Goal: Task Accomplishment & Management: Manage account settings

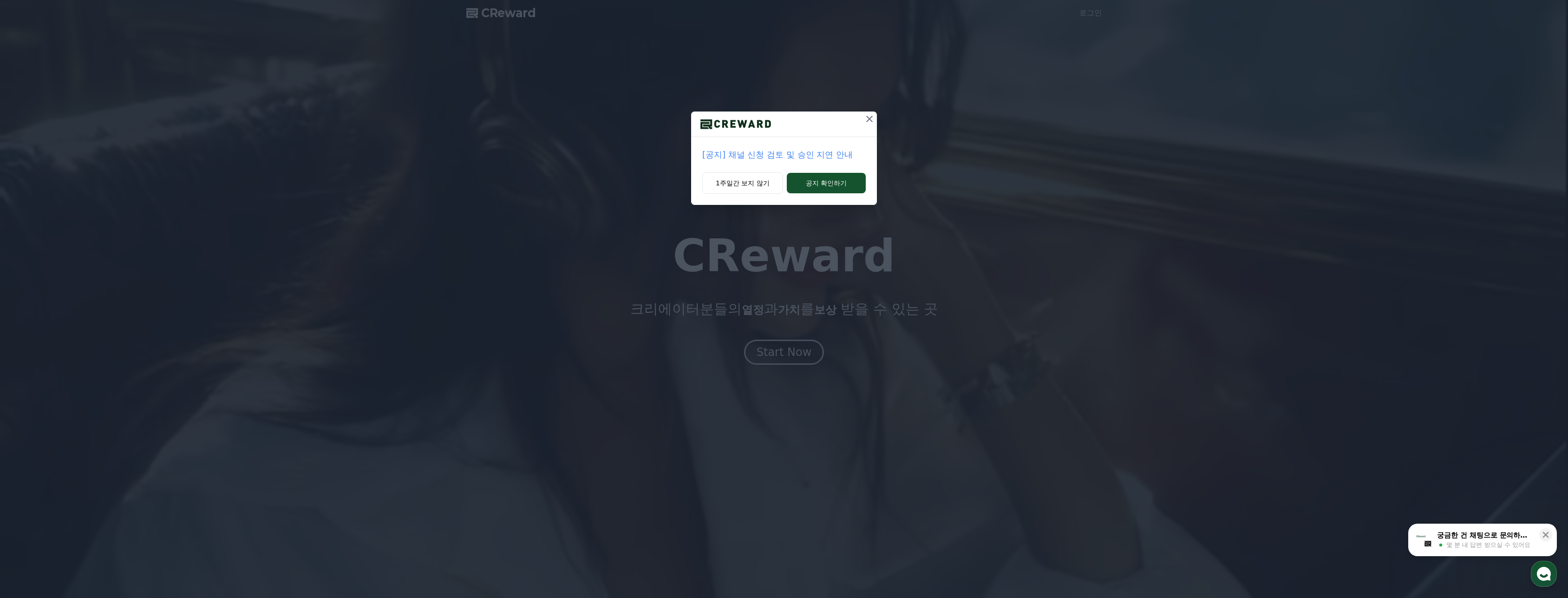
click at [869, 127] on div at bounding box center [869, 124] width 15 height 25
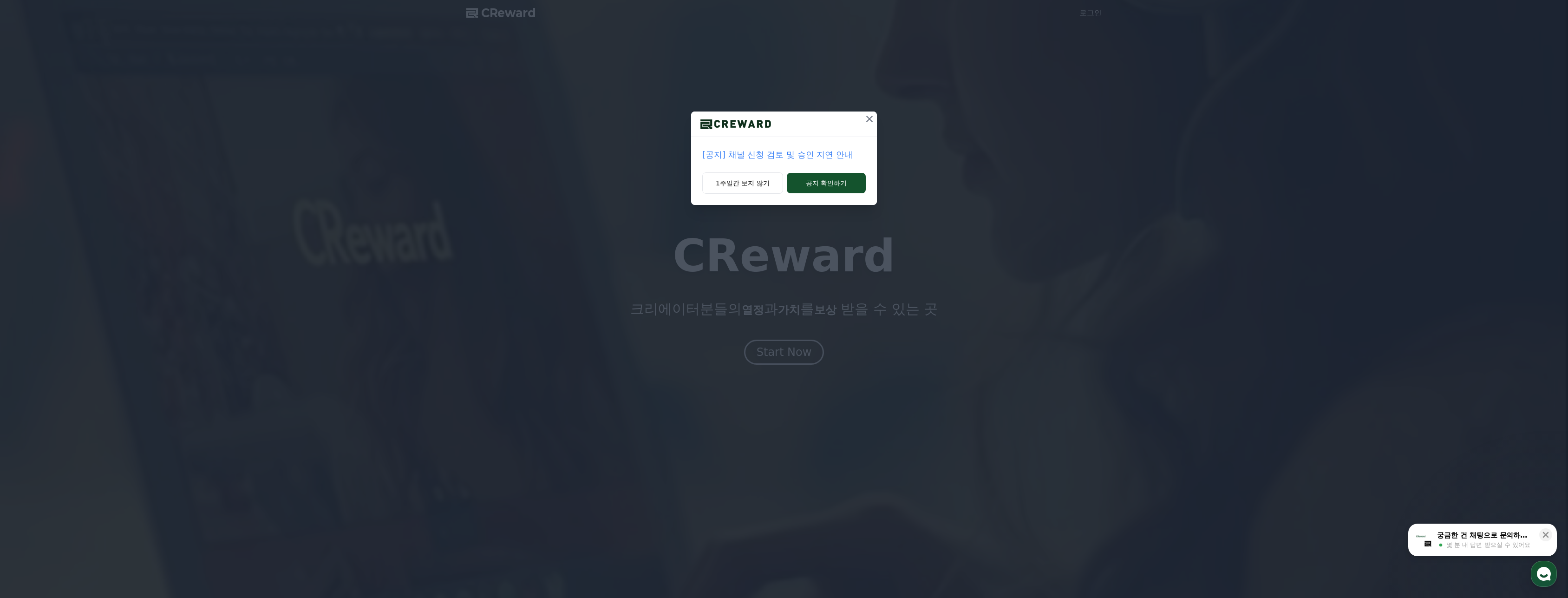
click at [867, 124] on icon at bounding box center [869, 119] width 11 height 11
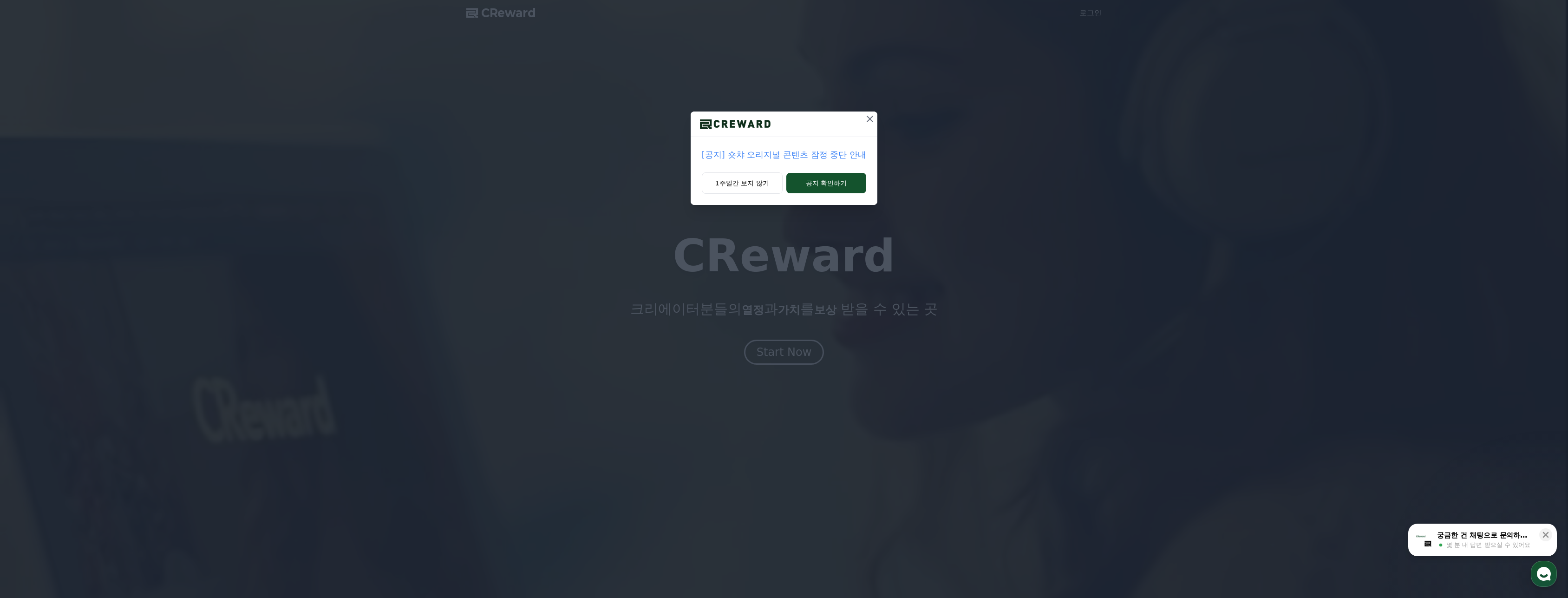
click at [869, 122] on icon at bounding box center [870, 119] width 11 height 11
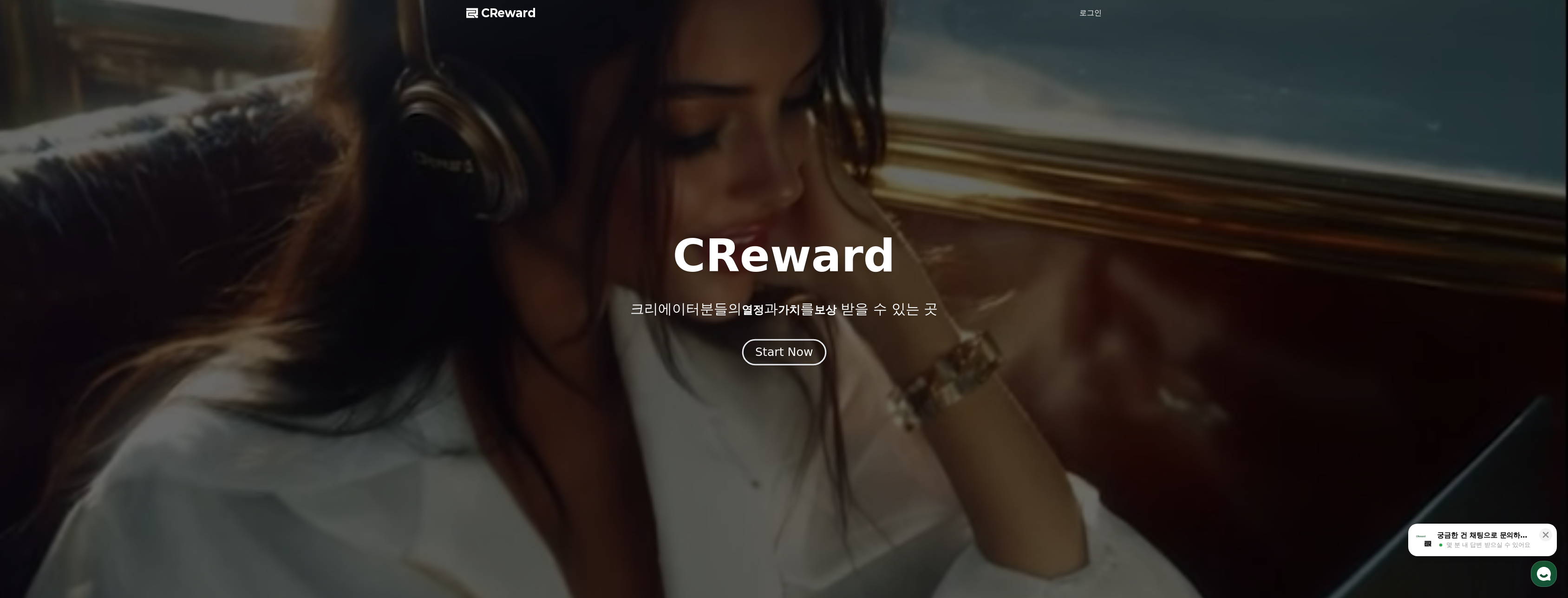
click at [761, 348] on div "Start Now" at bounding box center [784, 352] width 58 height 16
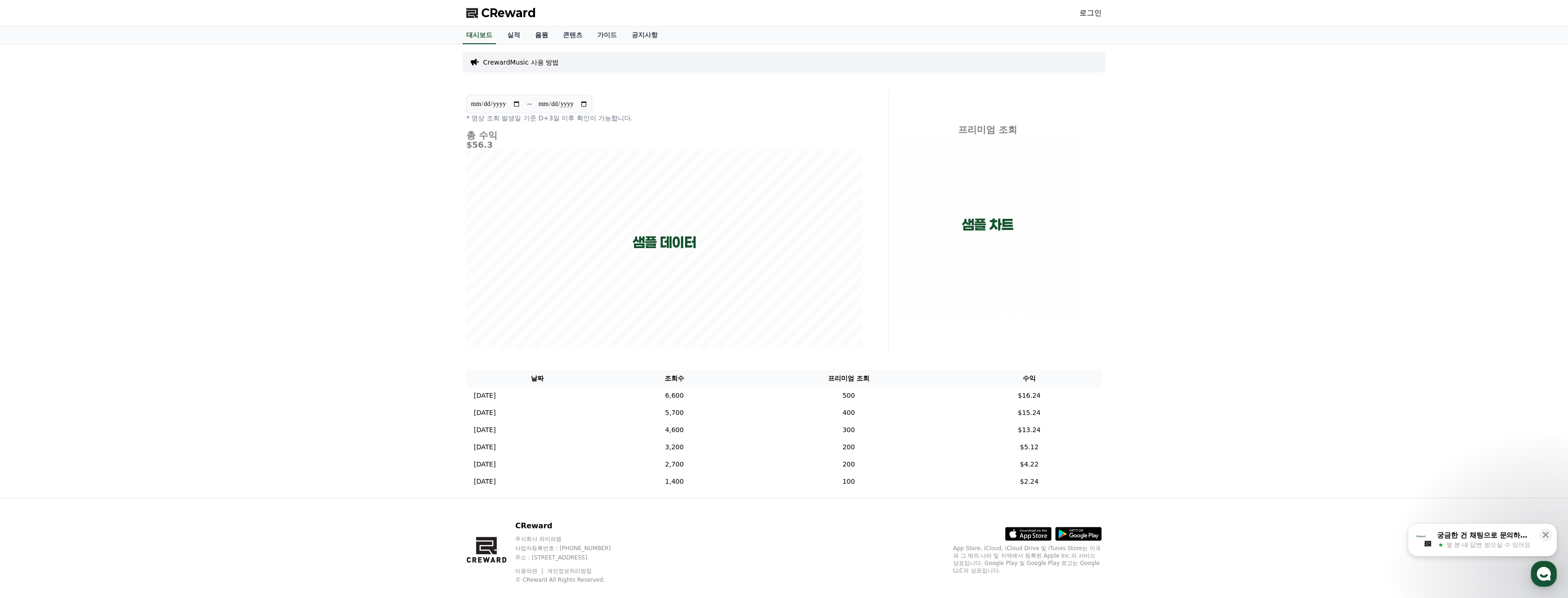
click at [543, 43] on link "음원" at bounding box center [542, 35] width 28 height 18
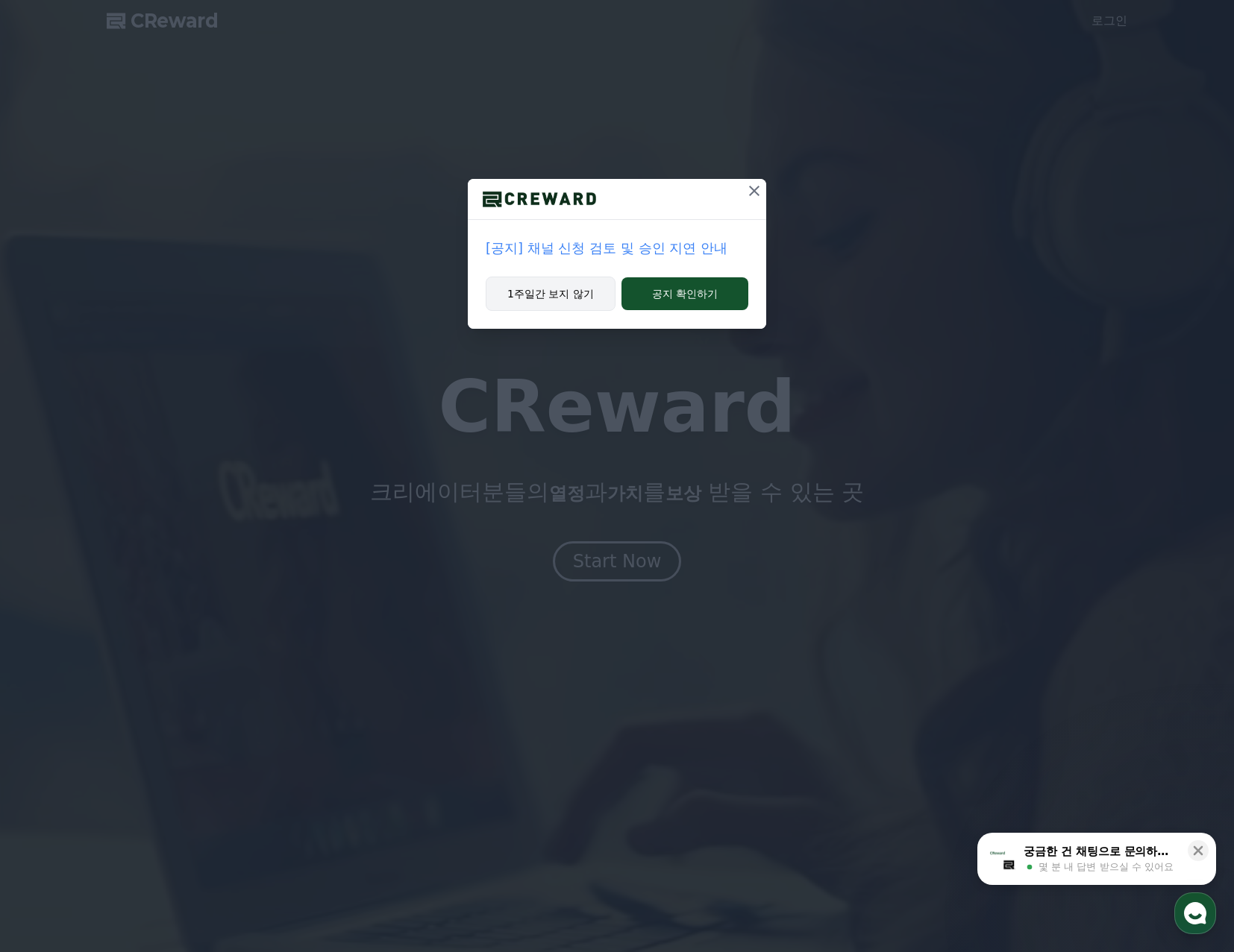
click at [575, 282] on button "1주일간 보지 않기" at bounding box center [551, 293] width 130 height 34
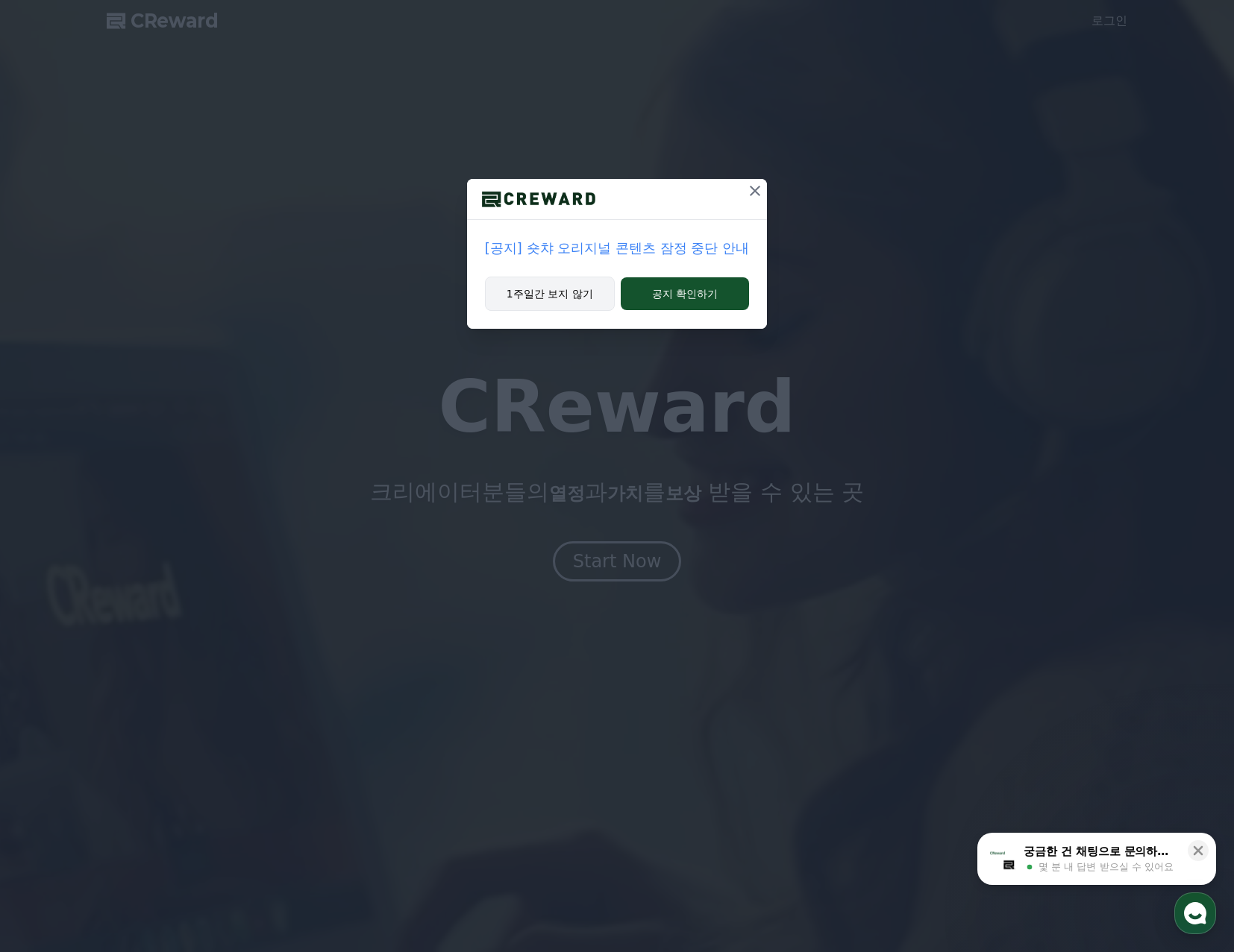
click at [564, 306] on button "1주일간 보지 않기" at bounding box center [550, 293] width 130 height 34
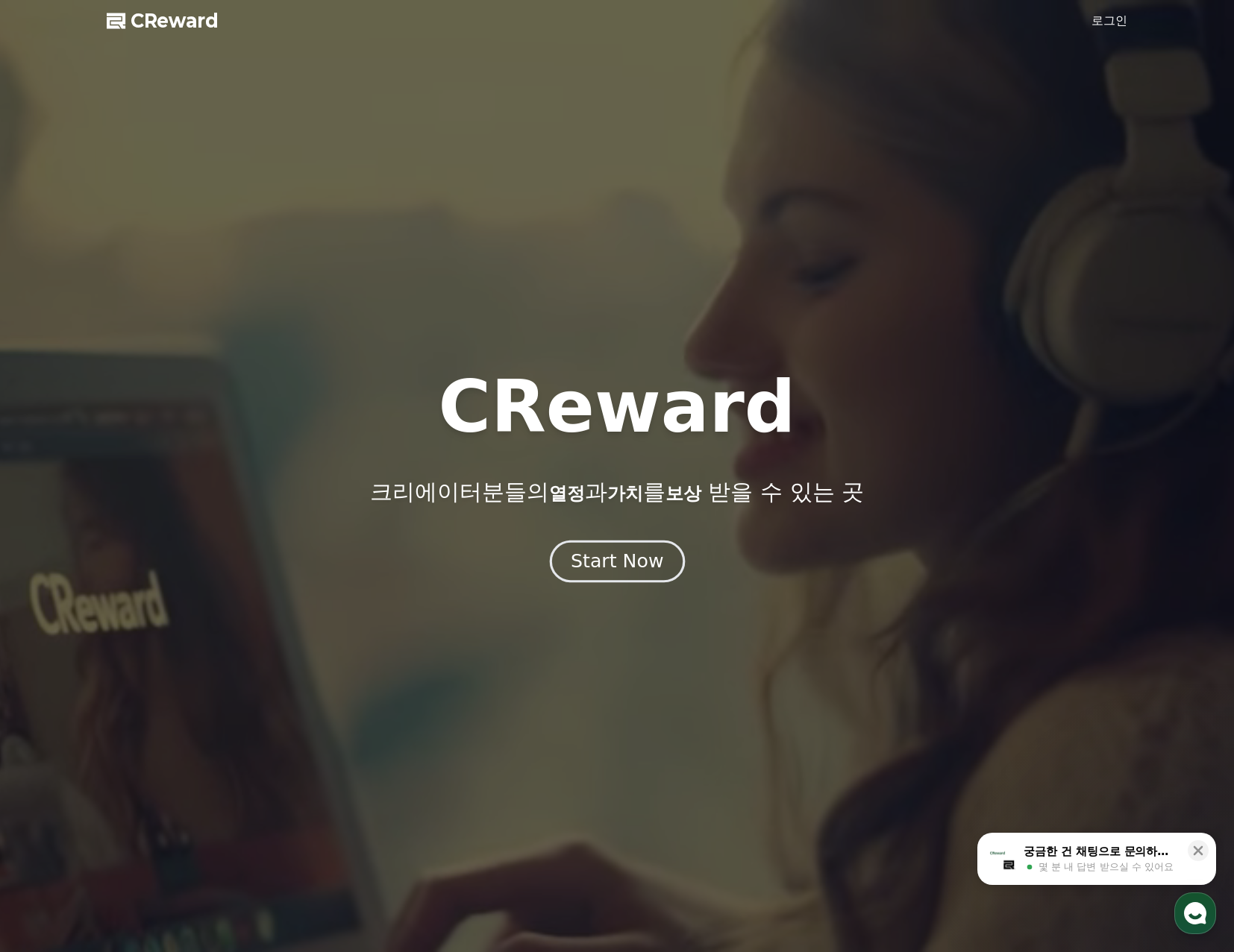
click at [630, 554] on div "Start Now" at bounding box center [617, 562] width 93 height 25
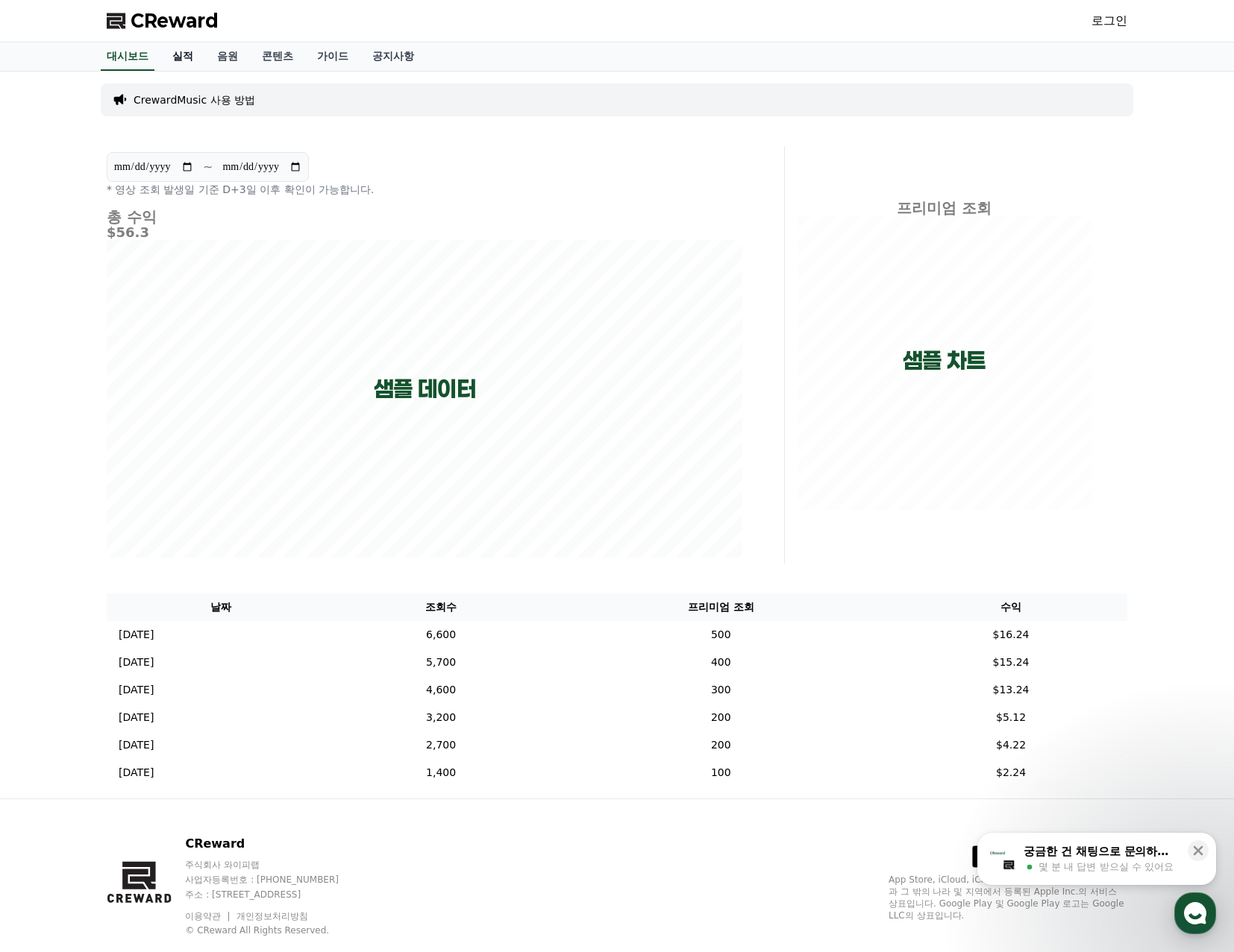
click at [175, 56] on link "실적" at bounding box center [183, 56] width 45 height 28
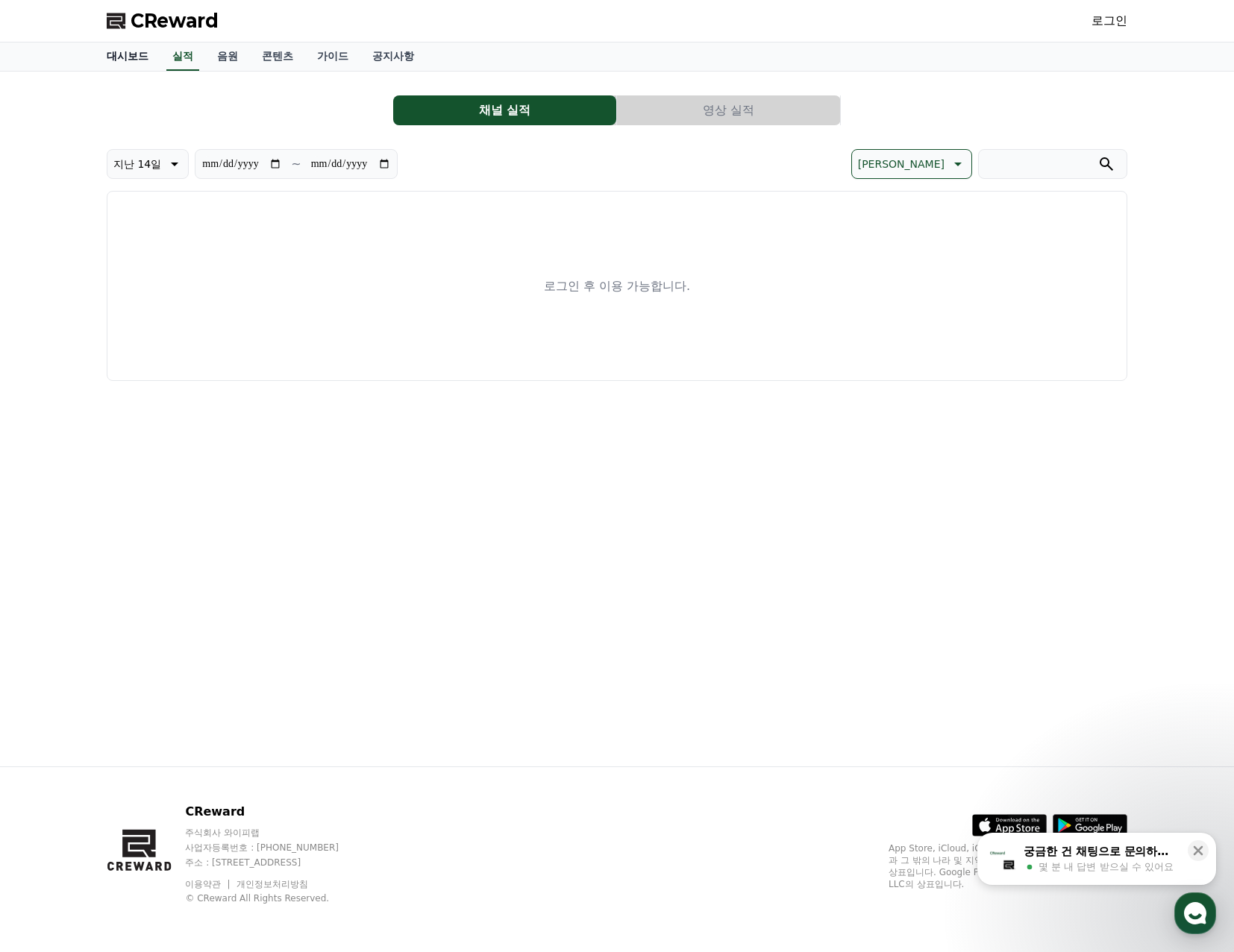
click at [134, 56] on link "대시보드" at bounding box center [127, 56] width 66 height 28
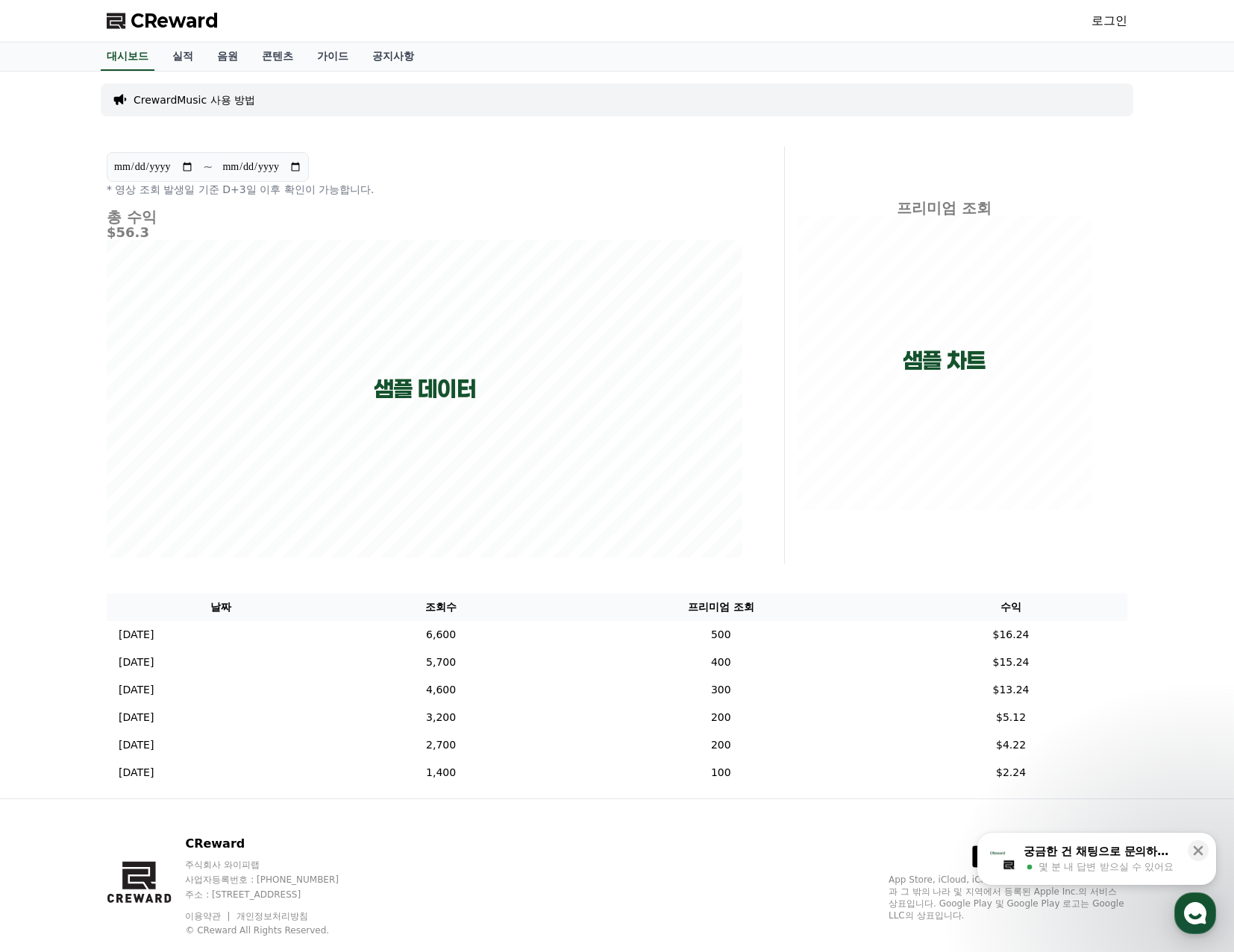
click at [1103, 18] on link "로그인" at bounding box center [1109, 21] width 36 height 18
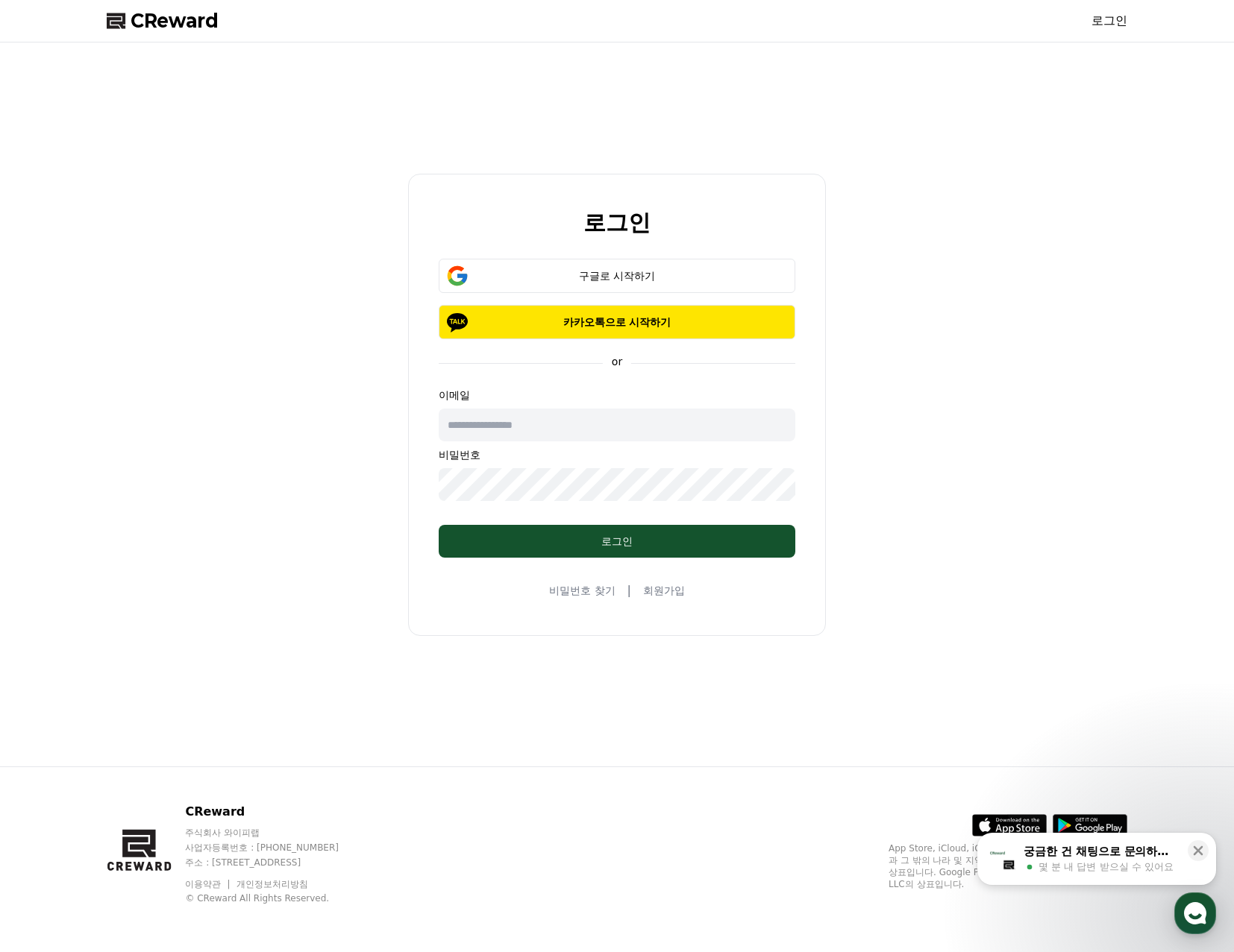
click at [534, 426] on input "text" at bounding box center [617, 425] width 357 height 33
click at [591, 276] on div "구글로 시작하기" at bounding box center [617, 276] width 313 height 15
